Goal: Information Seeking & Learning: Learn about a topic

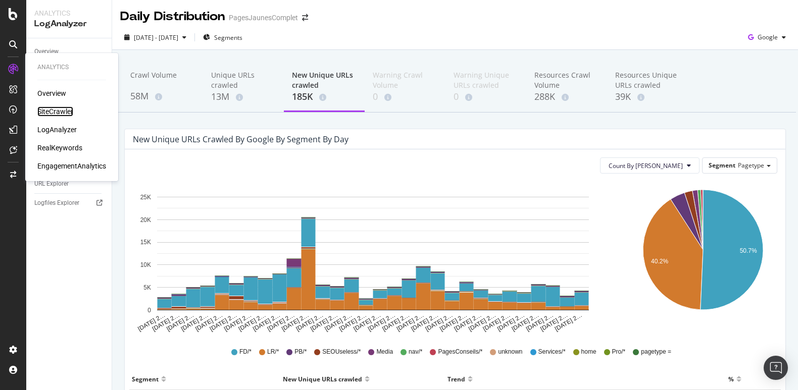
click at [44, 112] on div "SiteCrawler" at bounding box center [55, 112] width 36 height 10
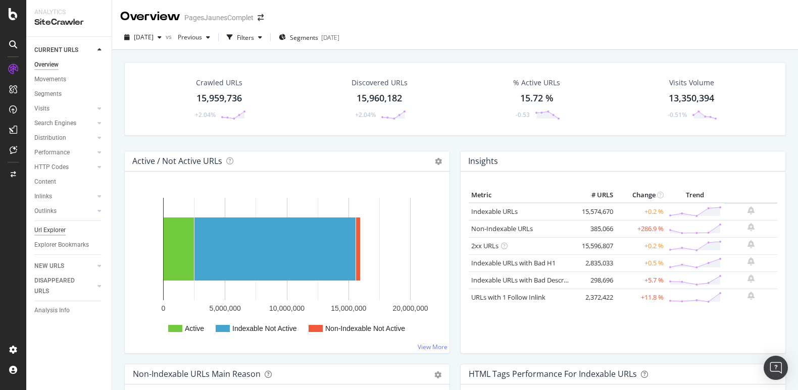
click at [45, 232] on div "Url Explorer" at bounding box center [49, 230] width 31 height 11
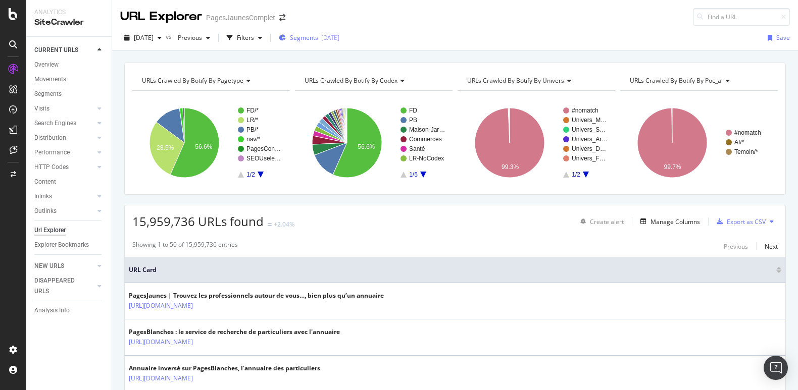
click at [318, 37] on span "Segments" at bounding box center [304, 37] width 28 height 9
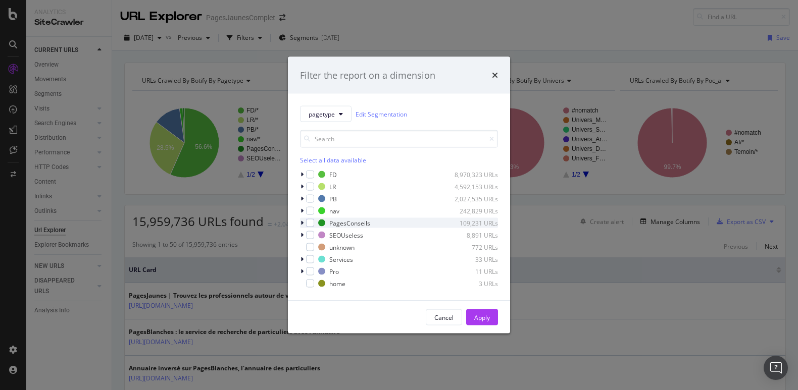
click at [301, 222] on icon "modal" at bounding box center [301, 223] width 3 height 6
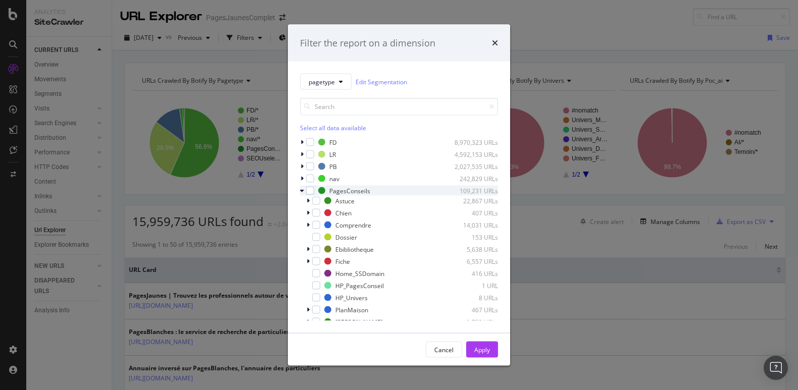
click at [301, 191] on icon "modal" at bounding box center [302, 191] width 4 height 6
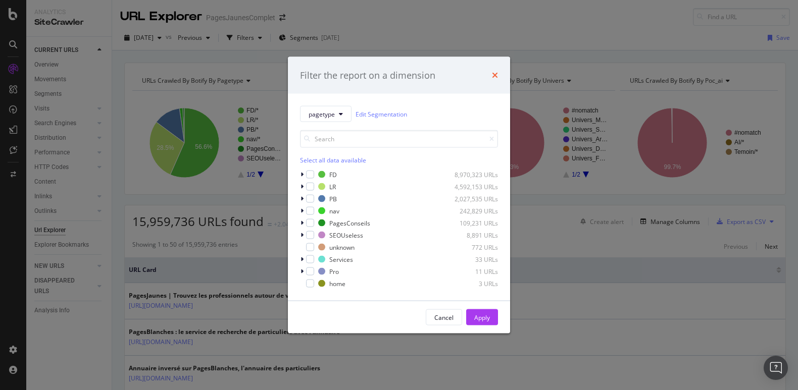
click at [494, 73] on icon "times" at bounding box center [495, 75] width 6 height 8
